Goal: Check status

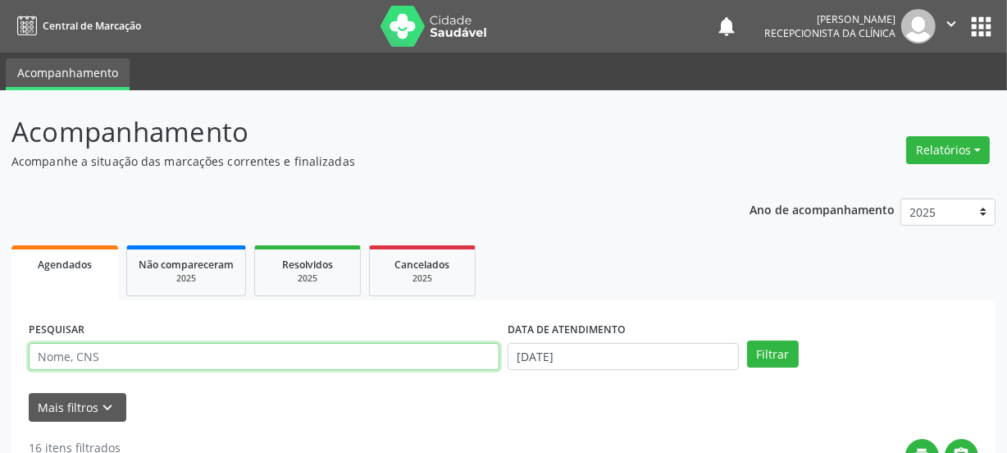
click at [153, 354] on input "text" at bounding box center [264, 357] width 471 height 28
paste input "709206245522036"
type input "709206245522036"
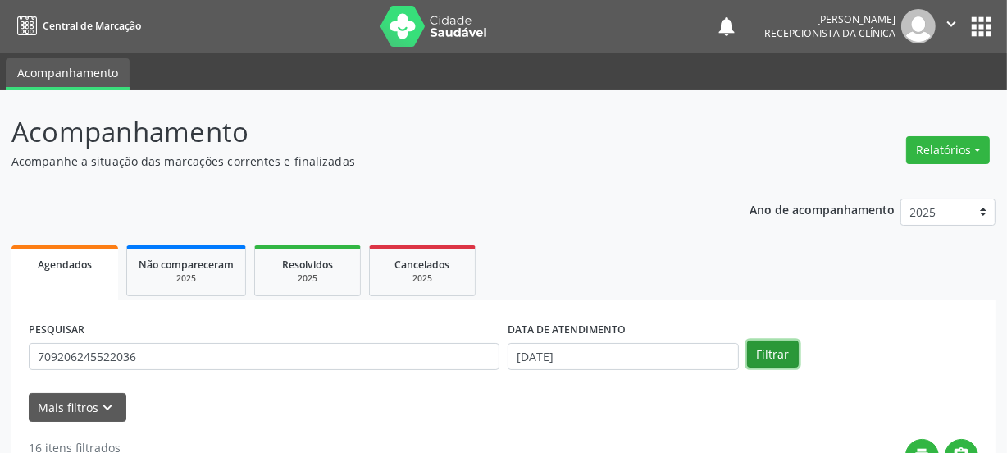
click at [781, 355] on button "Filtrar" at bounding box center [773, 354] width 52 height 28
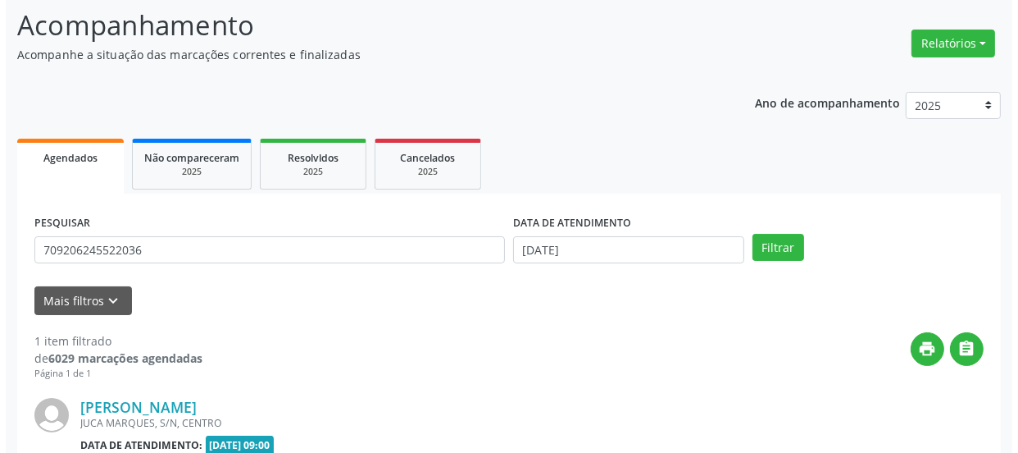
scroll to position [284, 0]
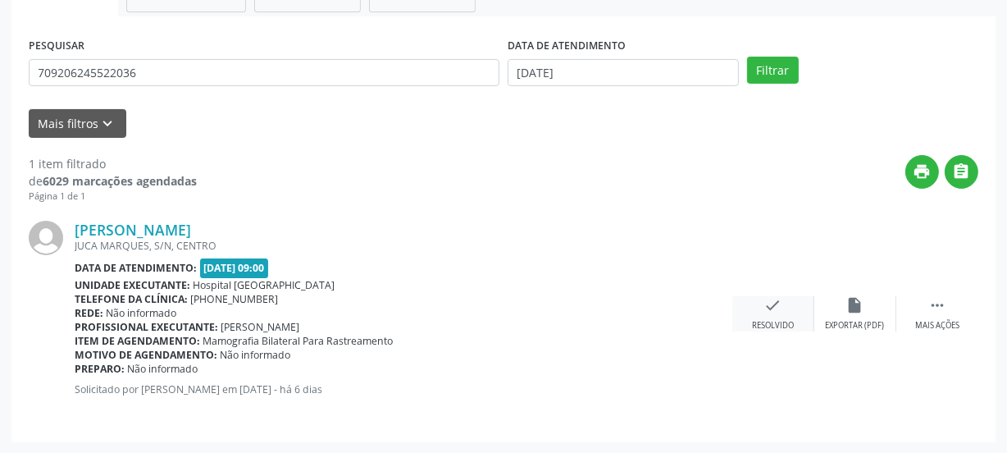
click at [760, 311] on div "check Resolvido" at bounding box center [773, 313] width 82 height 35
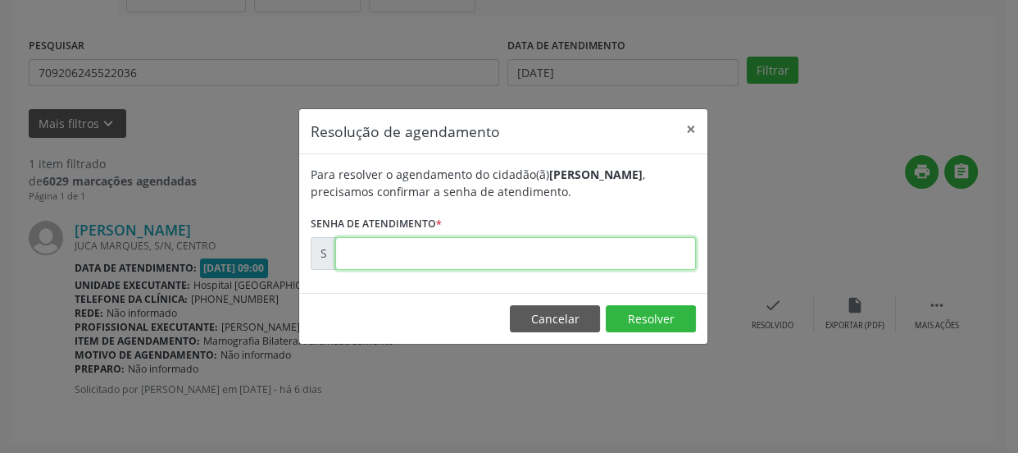
click at [639, 253] on input "text" at bounding box center [515, 253] width 361 height 33
type input "00179007"
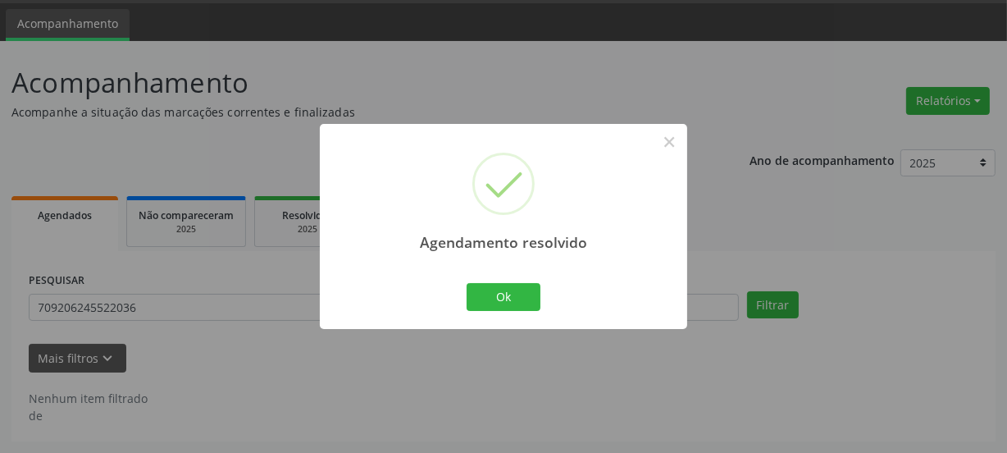
scroll to position [48, 0]
click at [523, 292] on button "Ok" at bounding box center [504, 297] width 74 height 28
click at [523, 292] on div "Agendamento resolvido × Ok Cancel" at bounding box center [503, 226] width 367 height 204
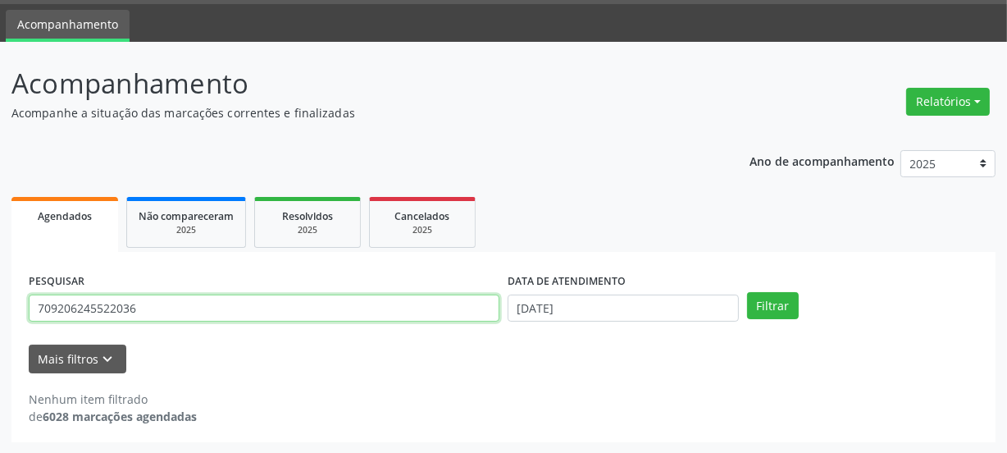
drag, startPoint x: 180, startPoint y: 312, endPoint x: 11, endPoint y: 269, distance: 173.4
click at [0, 279] on div "Acompanhamento Acompanhe a situação das marcações correntes e finalizadas Relat…" at bounding box center [503, 248] width 1007 height 412
paste input "8608068532182"
type input "708608068532182"
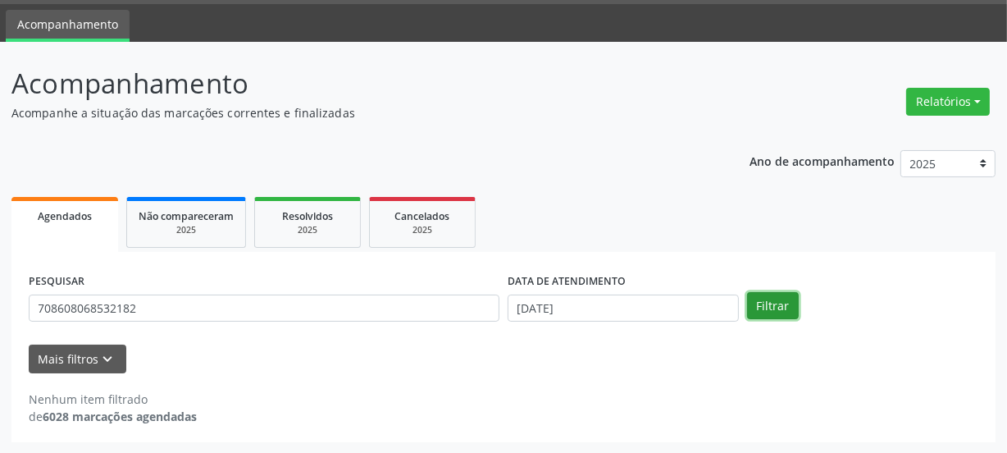
click at [771, 298] on button "Filtrar" at bounding box center [773, 306] width 52 height 28
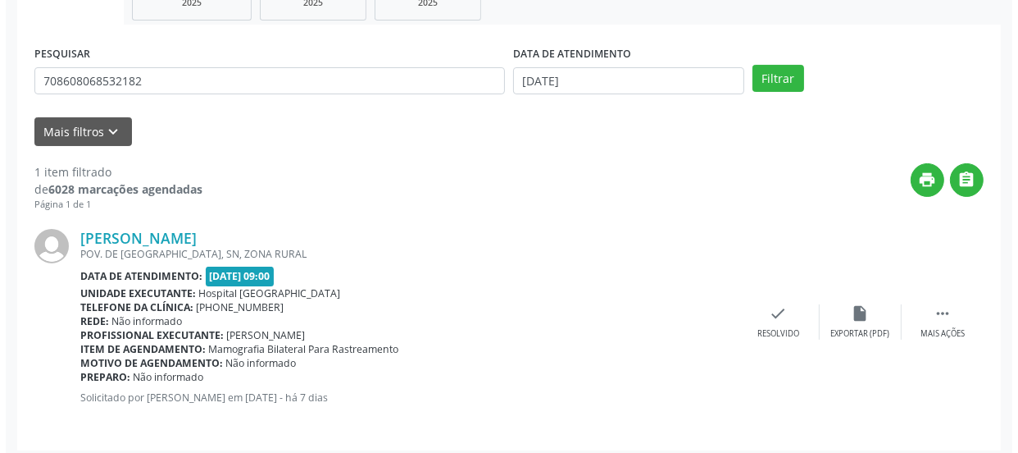
scroll to position [284, 0]
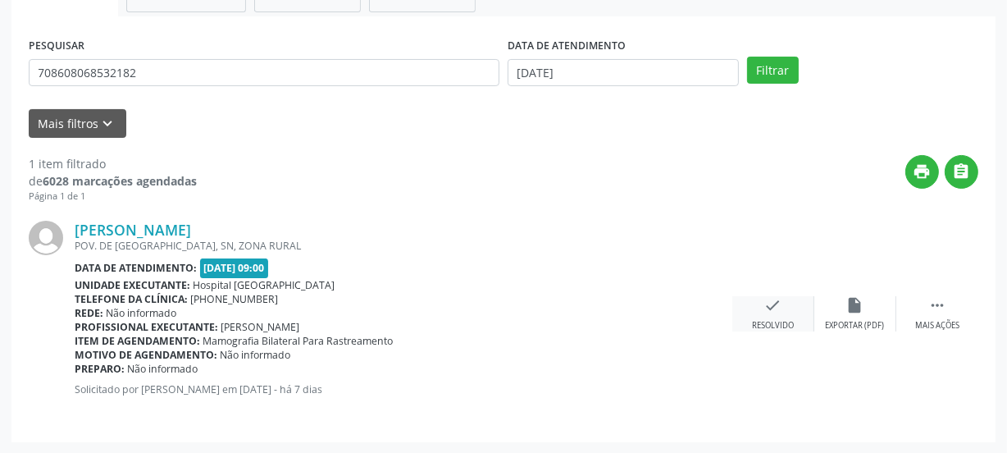
click at [779, 312] on icon "check" at bounding box center [773, 305] width 18 height 18
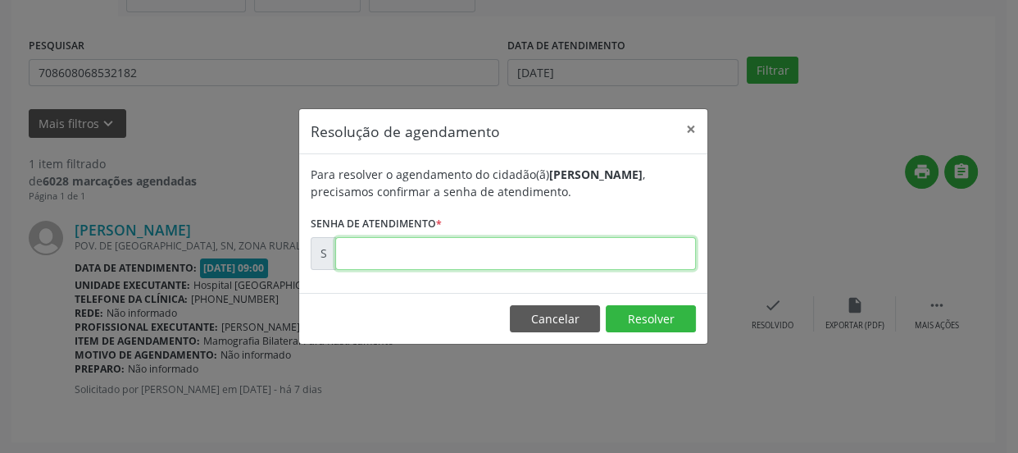
click at [613, 255] on input "text" at bounding box center [515, 253] width 361 height 33
type input "00178814"
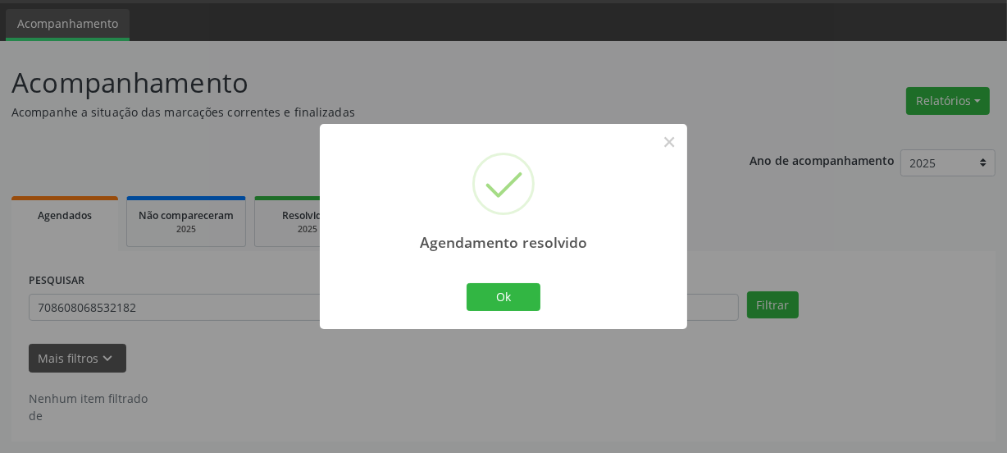
scroll to position [48, 0]
drag, startPoint x: 516, startPoint y: 300, endPoint x: 469, endPoint y: 105, distance: 200.7
click at [515, 301] on button "Ok" at bounding box center [504, 297] width 74 height 28
